Goal: Find contact information: Find contact information

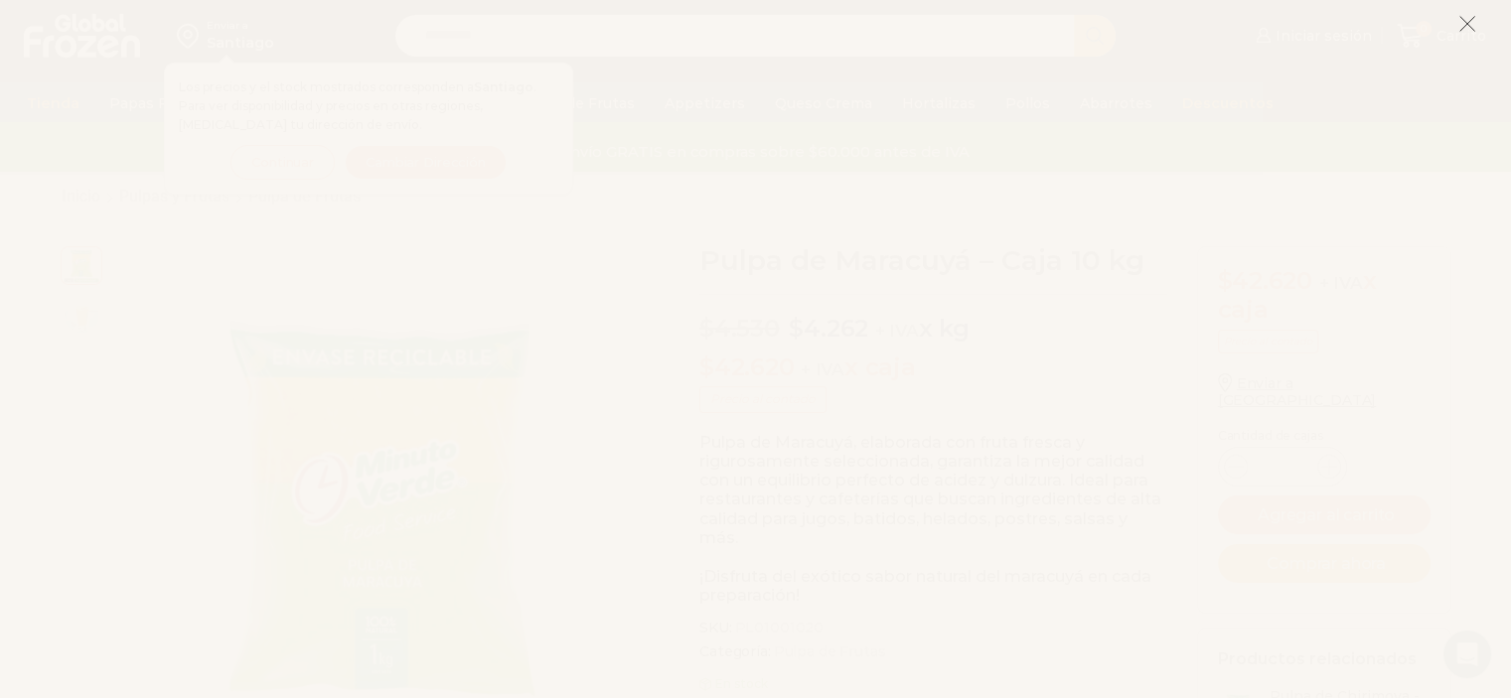
click at [1474, 25] on icon at bounding box center [1467, 24] width 18 height 18
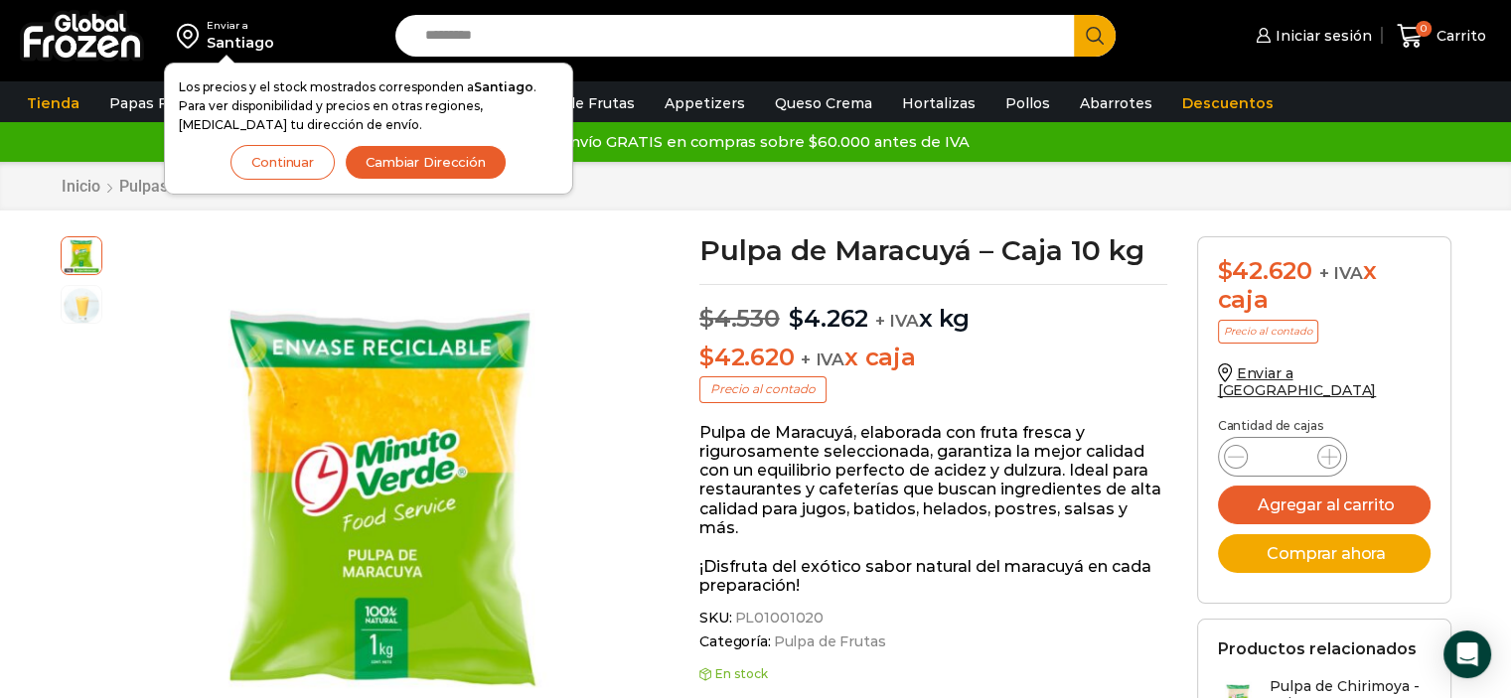
click at [305, 154] on button "Continuar" at bounding box center [282, 162] width 104 height 35
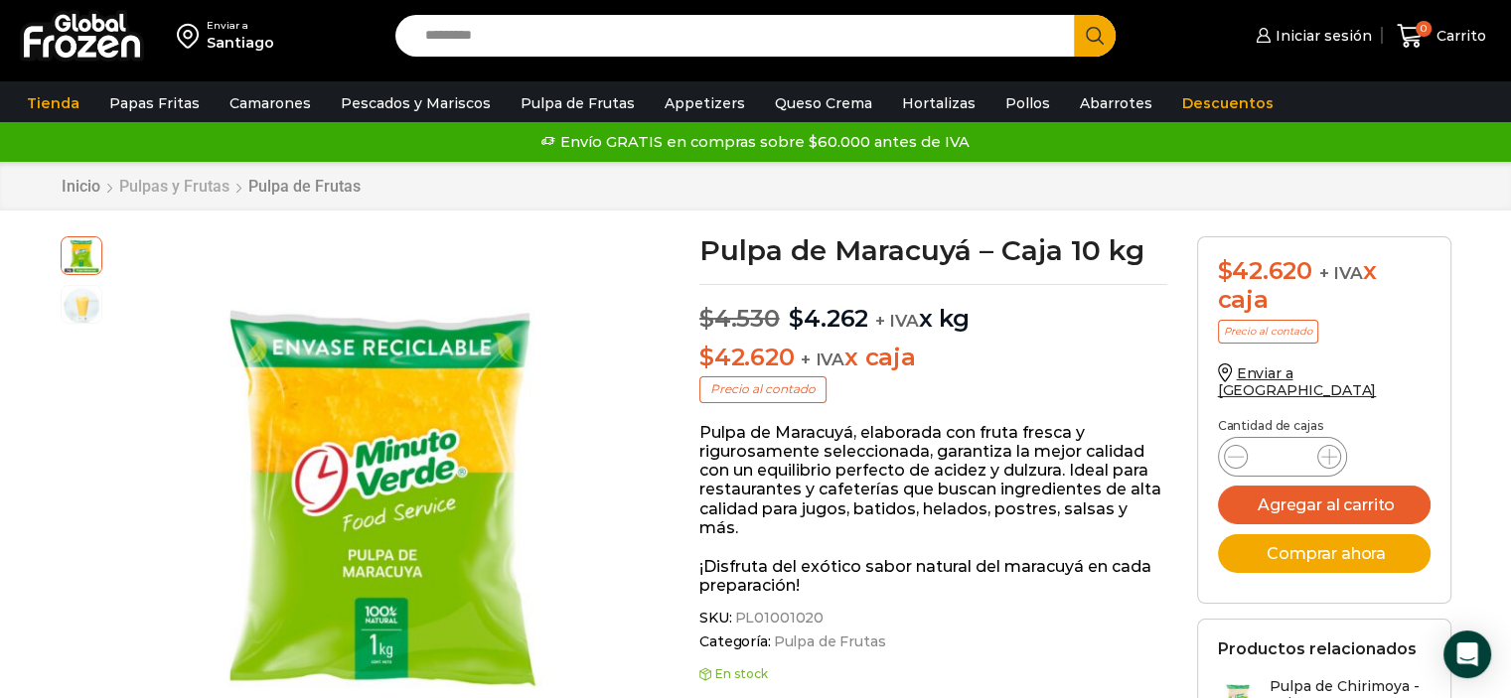
click at [181, 182] on link "Pulpas y Frutas" at bounding box center [174, 186] width 112 height 19
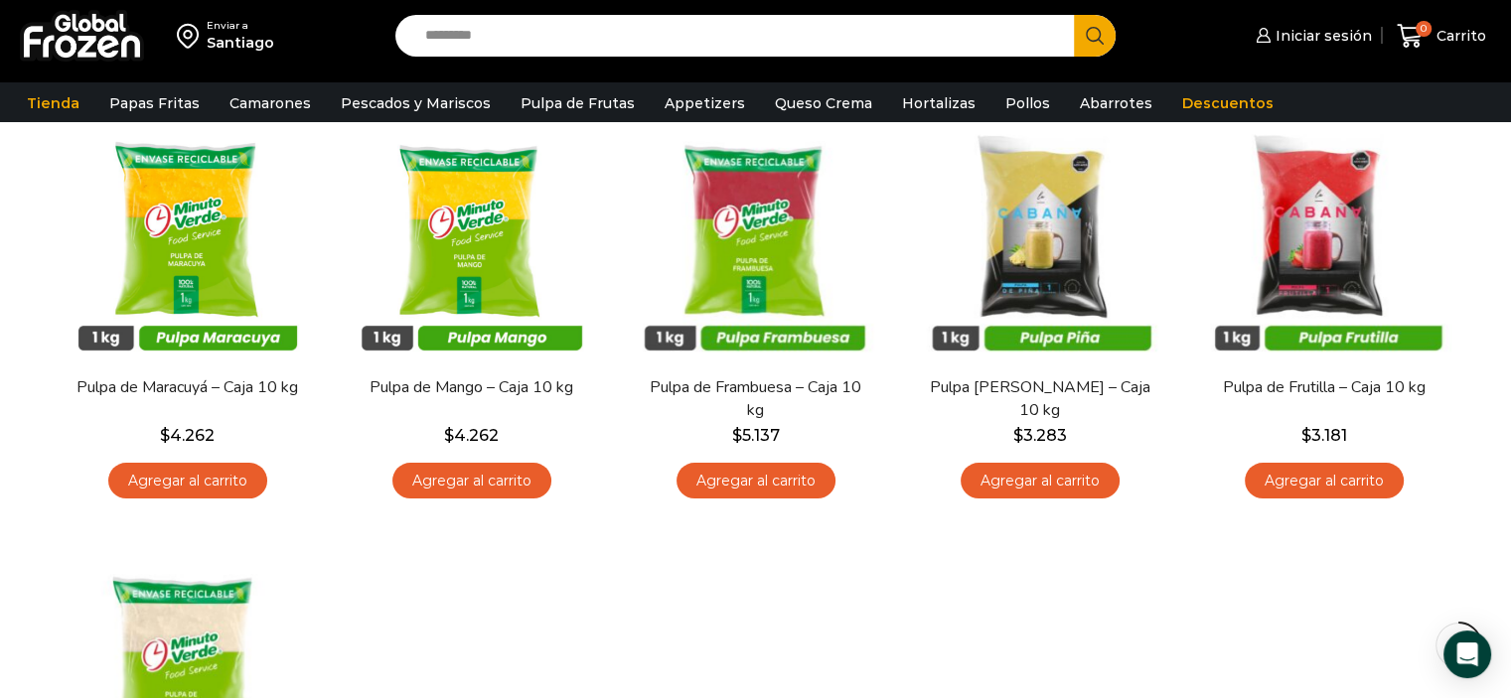
scroll to position [195, 0]
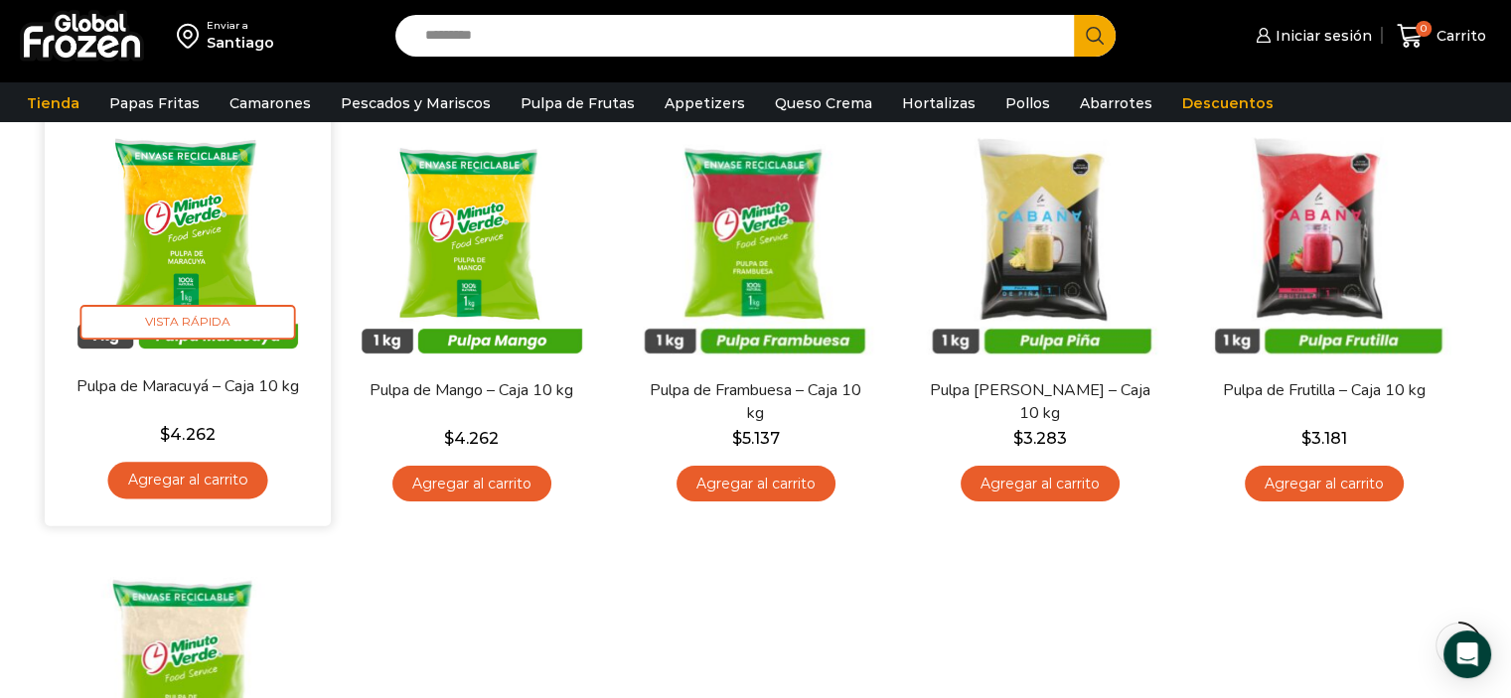
click at [239, 354] on img at bounding box center [188, 231] width 256 height 256
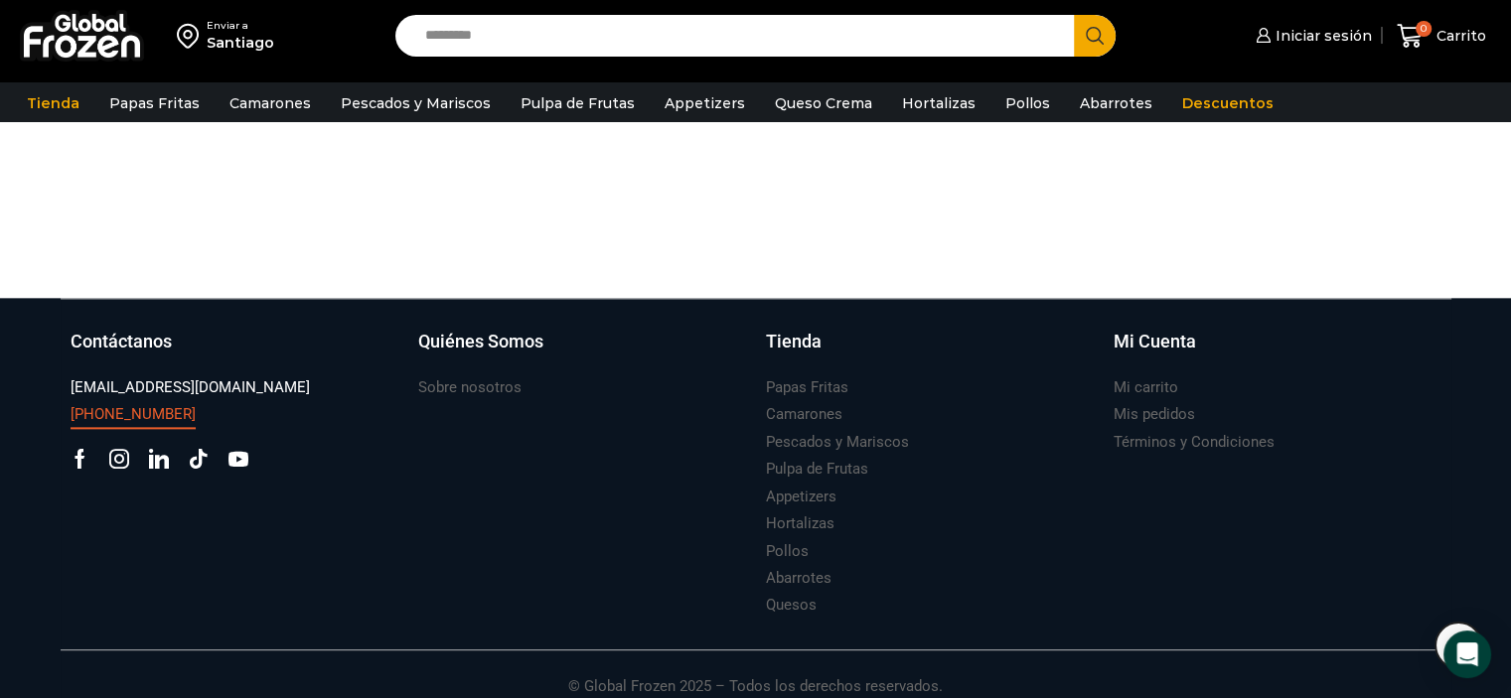
click at [106, 404] on h3 "[PHONE_NUMBER]" at bounding box center [133, 414] width 125 height 21
